Goal: Information Seeking & Learning: Learn about a topic

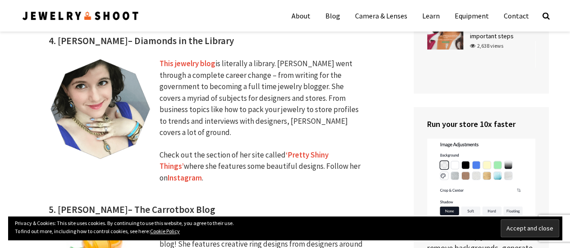
scroll to position [1126, 0]
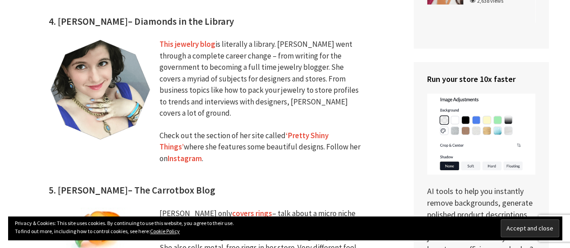
click at [97, 39] on img at bounding box center [100, 89] width 103 height 101
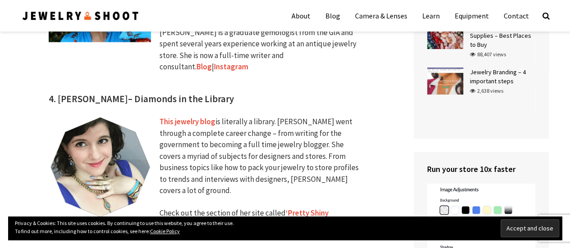
scroll to position [1036, 0]
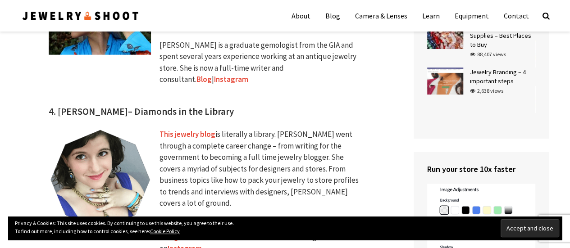
click at [79, 156] on img at bounding box center [100, 179] width 103 height 101
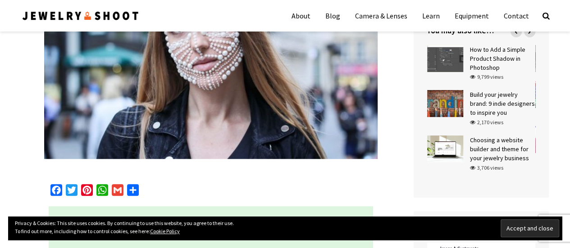
scroll to position [0, 0]
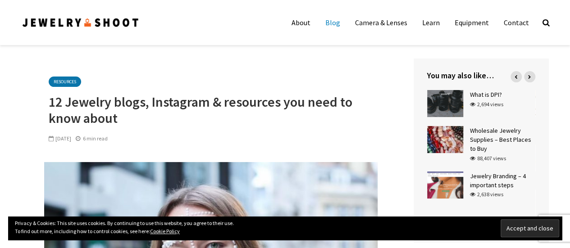
click at [340, 27] on link "Blog" at bounding box center [332, 23] width 28 height 18
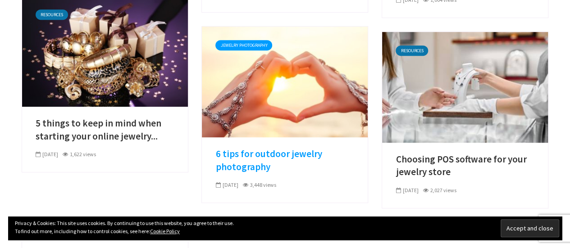
scroll to position [270, 0]
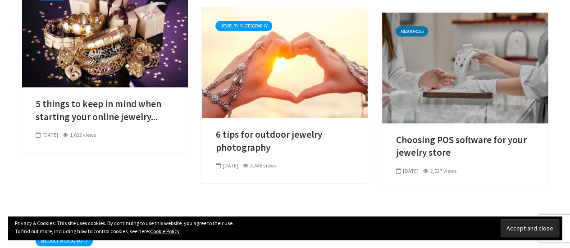
click at [443, 72] on link at bounding box center [465, 67] width 166 height 9
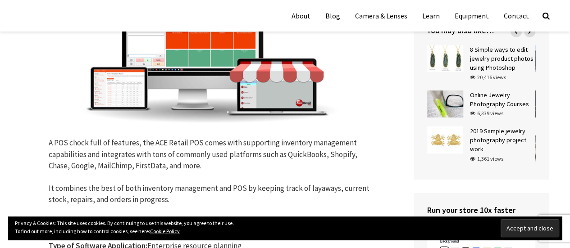
scroll to position [2071, 0]
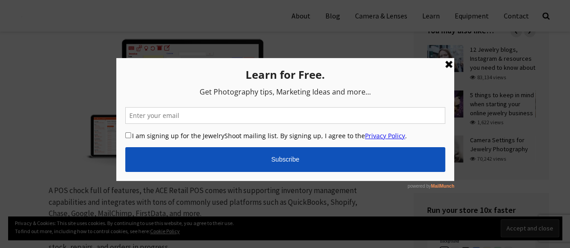
click at [445, 68] on link at bounding box center [448, 64] width 11 height 11
